Goal: Check status: Check status

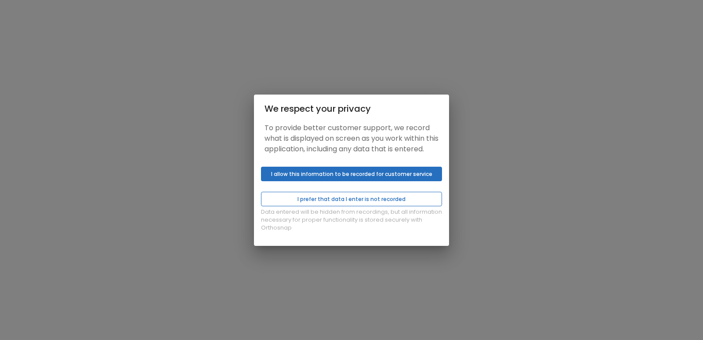
click at [366, 199] on button "I prefer that data I enter is not recorded" at bounding box center [351, 199] width 181 height 14
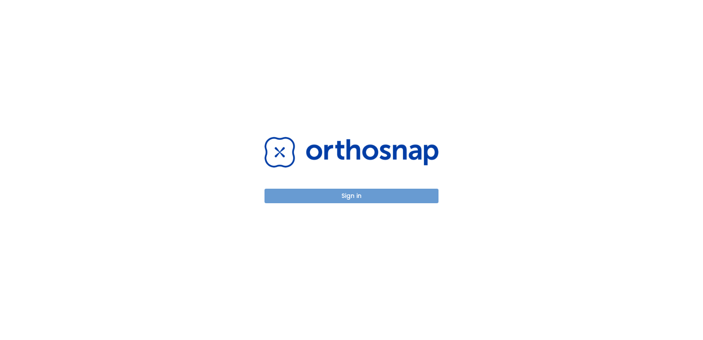
click at [374, 195] on button "Sign in" at bounding box center [351, 195] width 174 height 14
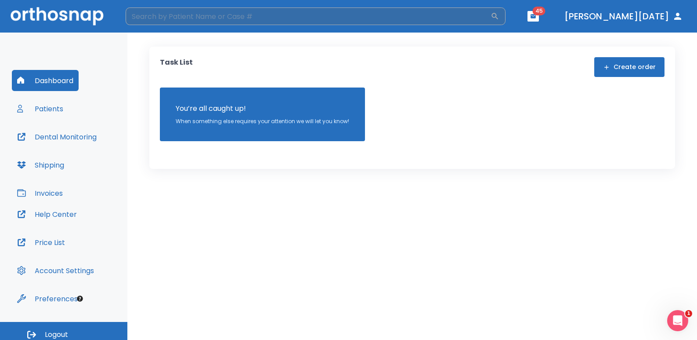
click at [255, 22] on input "search" at bounding box center [308, 16] width 365 height 18
type input "chanel"
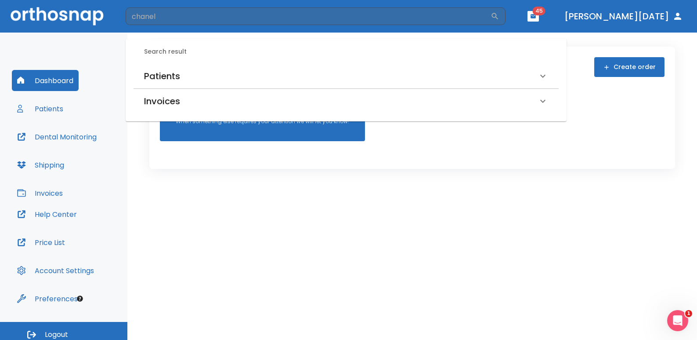
click at [174, 77] on h6 "Patients" at bounding box center [162, 76] width 36 height 14
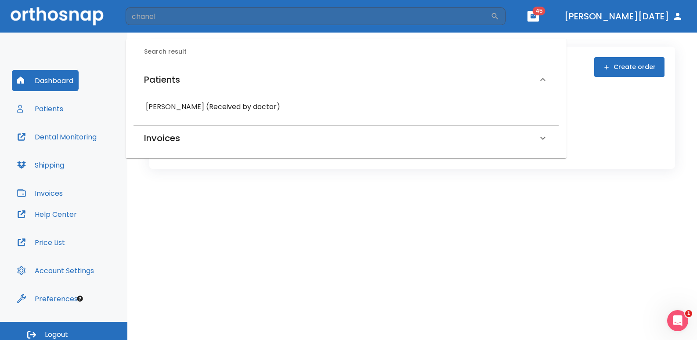
click at [174, 103] on h6 "[PERSON_NAME] (Received by doctor)" at bounding box center [346, 107] width 401 height 12
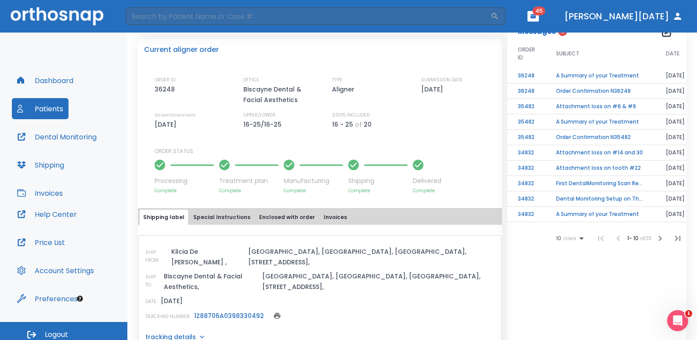
scroll to position [336, 0]
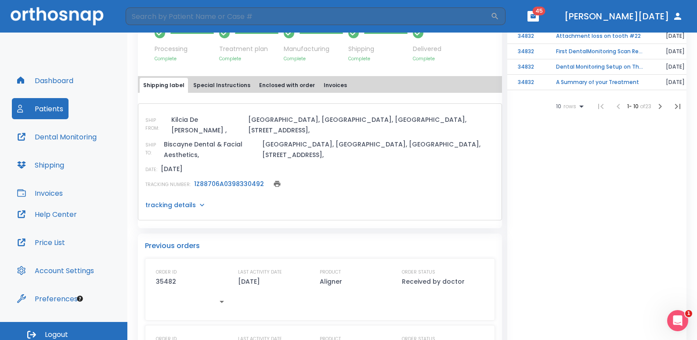
click at [181, 192] on div "SHIP FROM: [GEOGRAPHIC_DATA][DEMOGRAPHIC_DATA] , [GEOGRAPHIC_DATA], [GEOGRAPHIC…" at bounding box center [320, 161] width 364 height 117
click at [190, 200] on p "tracking details" at bounding box center [170, 204] width 51 height 9
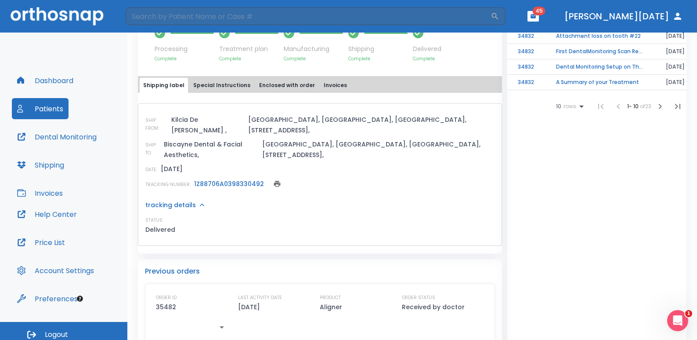
click at [221, 179] on link "1Z88706A0398330492" at bounding box center [229, 183] width 70 height 9
